Goal: Task Accomplishment & Management: Complete application form

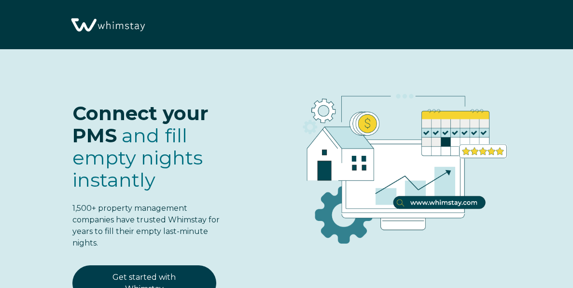
select select "US"
select select "Standard"
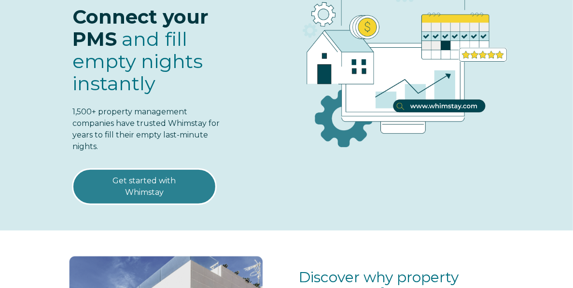
click at [146, 179] on link "Get started with Whimstay" at bounding box center [144, 187] width 144 height 36
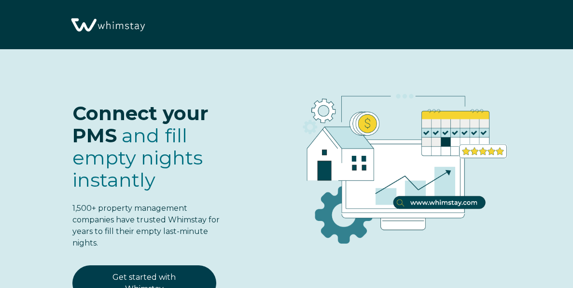
select select "US"
select select "Standard"
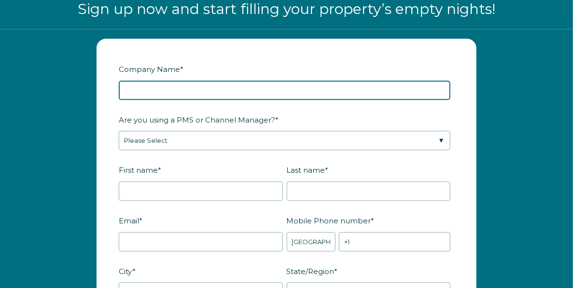
click at [164, 100] on input "Company Name *" at bounding box center [285, 90] width 332 height 19
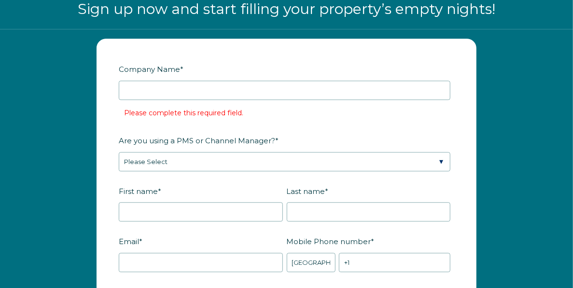
click at [331, 120] on fieldset "Company Name * Please complete this required field." at bounding box center [286, 96] width 335 height 71
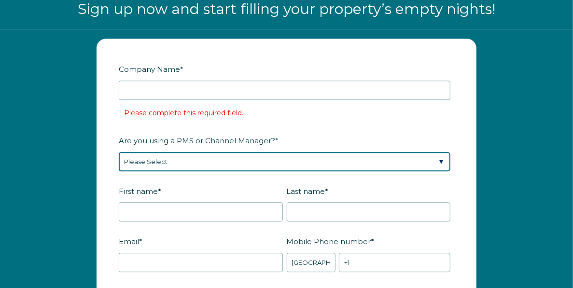
click at [330, 171] on select "Please Select Barefoot BookingPal Boost Brightside CiiRUS Escapia Guesty Hostaw…" at bounding box center [285, 161] width 332 height 19
click at [329, 171] on select "Please Select Barefoot BookingPal Boost Brightside CiiRUS Escapia Guesty Hostaw…" at bounding box center [285, 161] width 332 height 19
click at [323, 171] on select "Please Select Barefoot BookingPal Boost Brightside CiiRUS Escapia Guesty Hostaw…" at bounding box center [285, 161] width 332 height 19
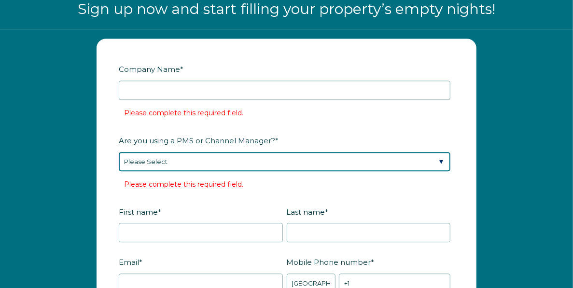
click at [187, 171] on select "Please Select Barefoot BookingPal Boost Brightside CiiRUS Escapia Guesty Hostaw…" at bounding box center [285, 161] width 332 height 19
